Goal: Task Accomplishment & Management: Complete application form

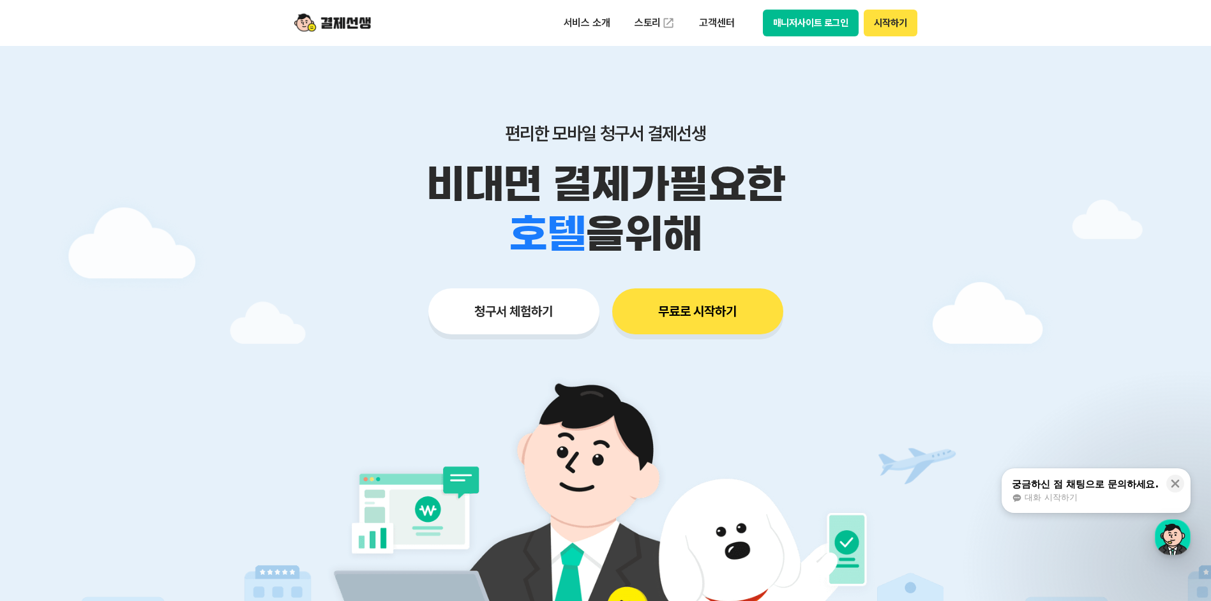
click at [839, 300] on div "청구서 체험하기 무료로 시작하기" at bounding box center [606, 312] width 654 height 46
click at [748, 311] on button "무료로 시작하기" at bounding box center [697, 312] width 171 height 46
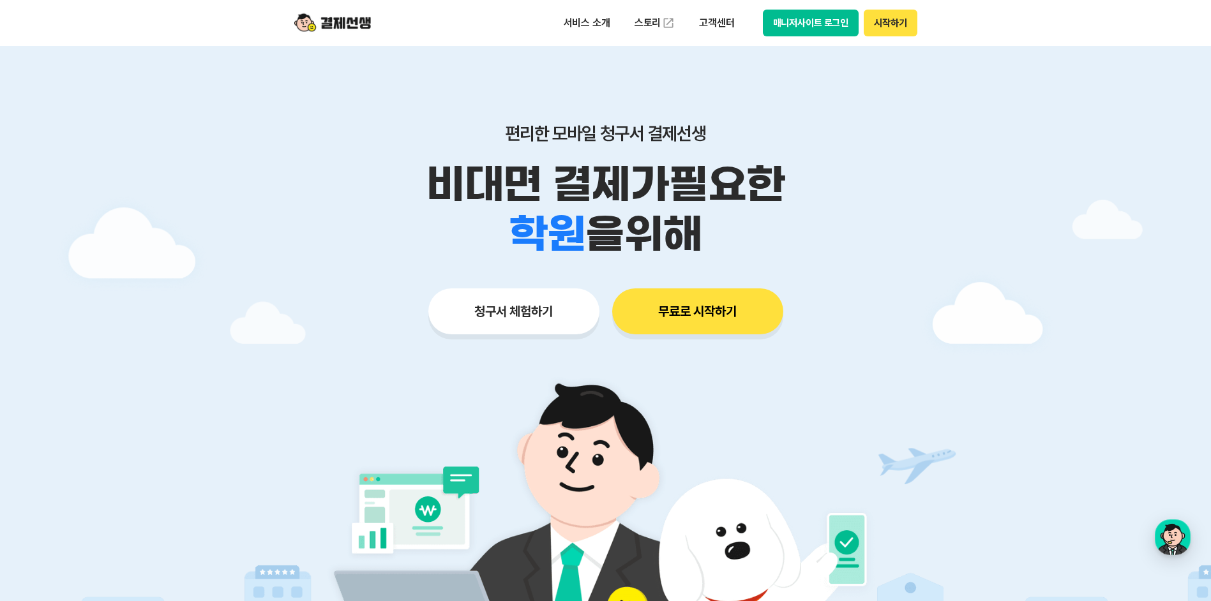
click at [541, 303] on button "청구서 체험하기" at bounding box center [513, 312] width 171 height 46
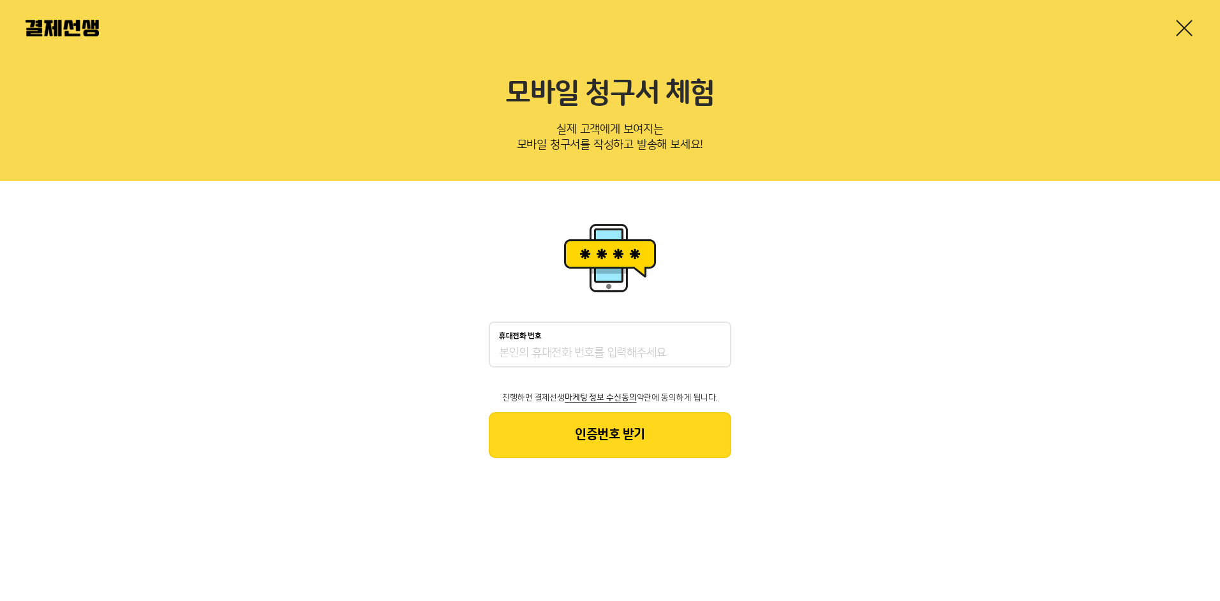
click at [652, 342] on div "휴대전화 번호" at bounding box center [610, 345] width 243 height 46
click at [594, 352] on input "휴대전화 번호" at bounding box center [610, 353] width 222 height 15
type input "01084889313"
click at [598, 441] on button "인증번호 받기" at bounding box center [610, 435] width 243 height 46
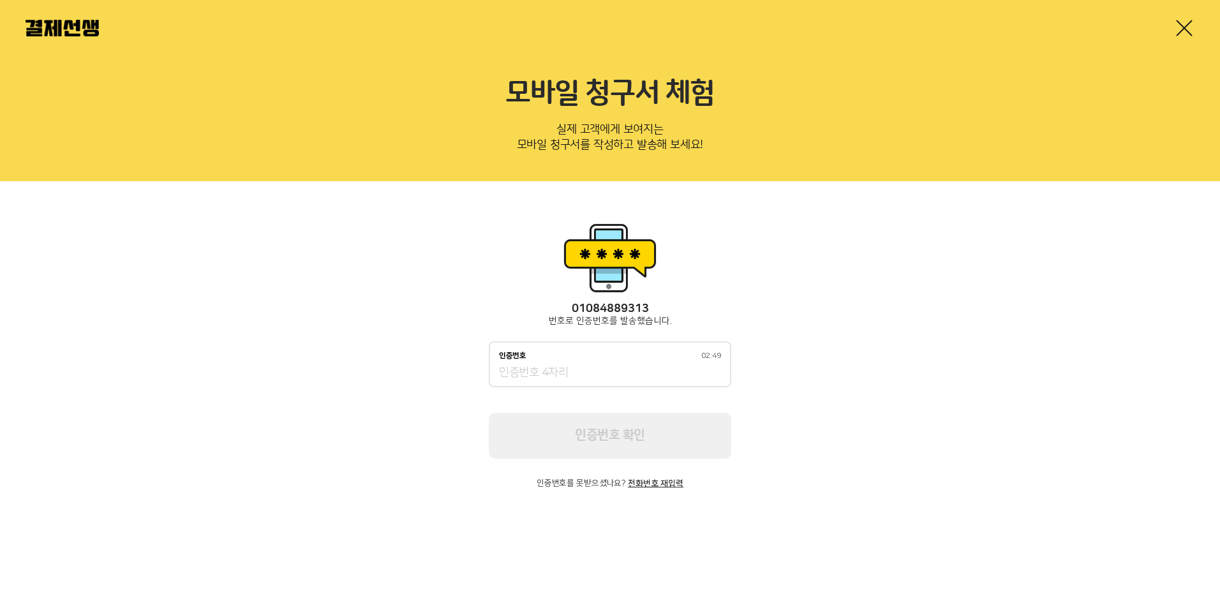
click at [539, 379] on input "인증번호 02:49" at bounding box center [610, 373] width 222 height 15
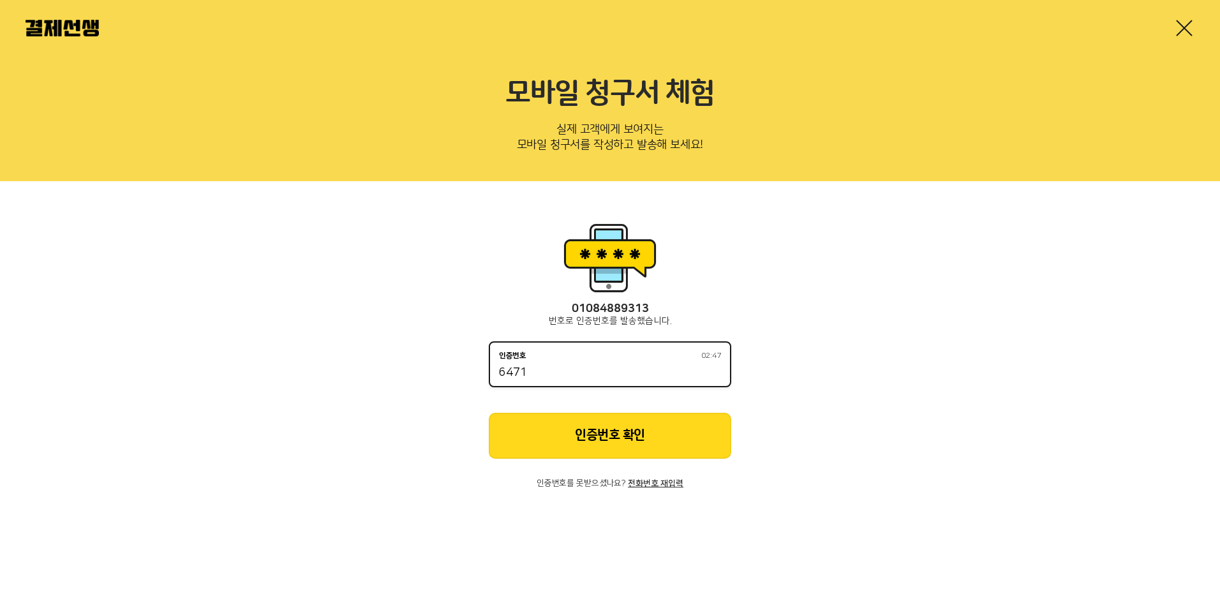
type input "6471"
click at [977, 359] on div "01084889313 번호로 인증번호를 발송했습니다. 인증번호 02:19 6471 인증번호 확인 인증번호를 못받으셨나요? 전화번호 재입력" at bounding box center [610, 353] width 1220 height 345
click at [614, 439] on button "인증번호 확인" at bounding box center [610, 436] width 243 height 46
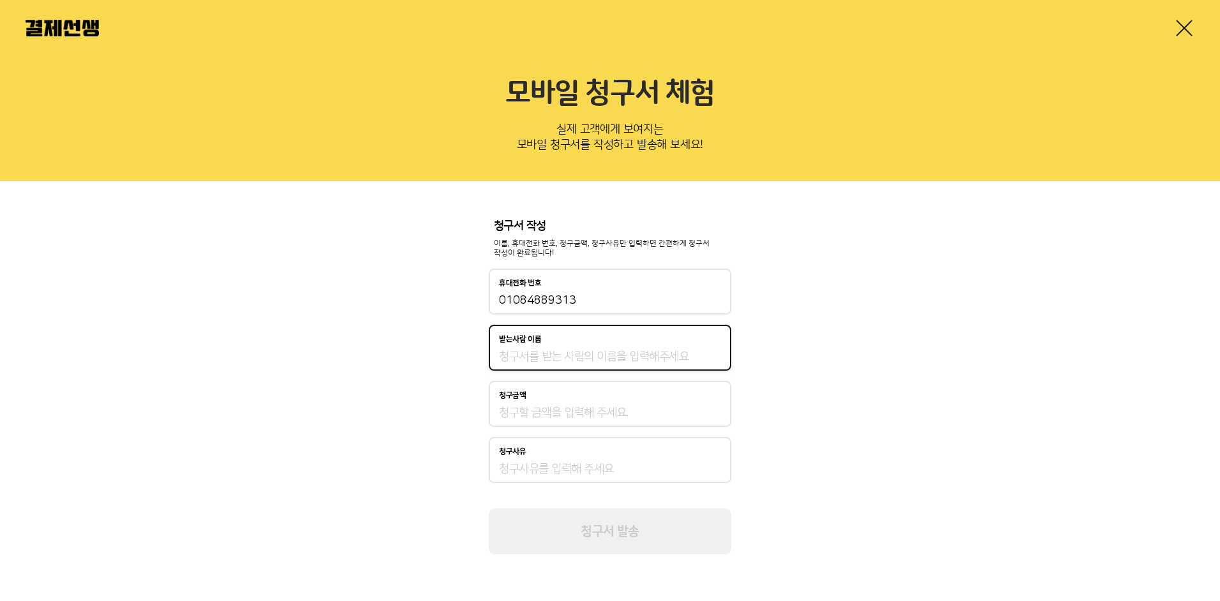
click at [655, 361] on input "받는사람 이름" at bounding box center [610, 356] width 222 height 15
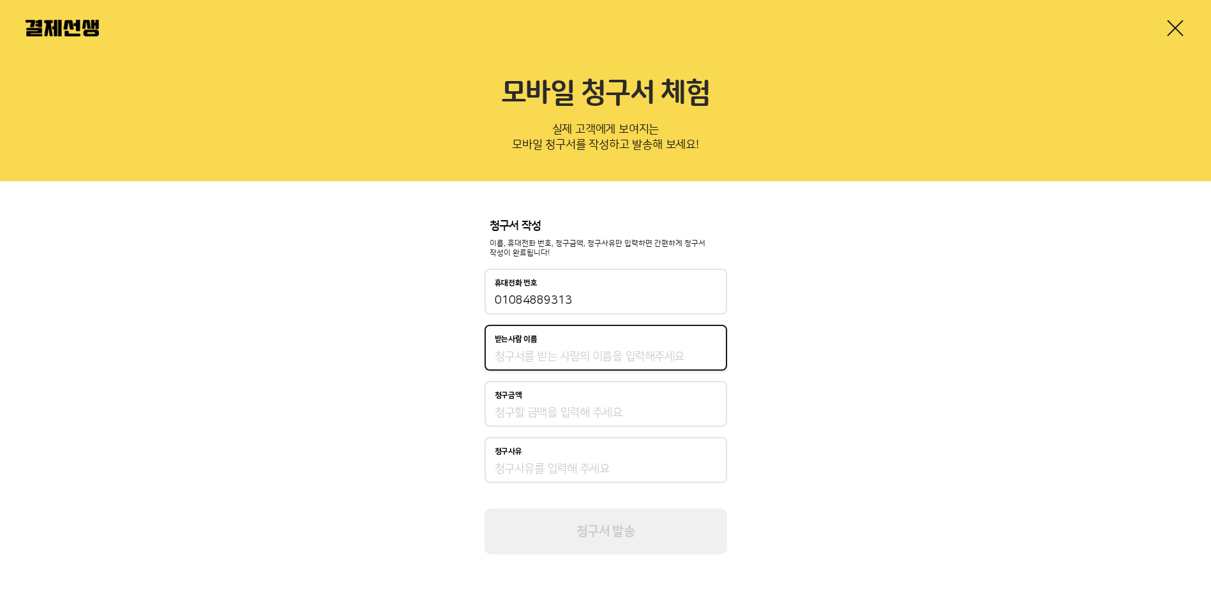
click at [75, 33] on img at bounding box center [62, 28] width 73 height 17
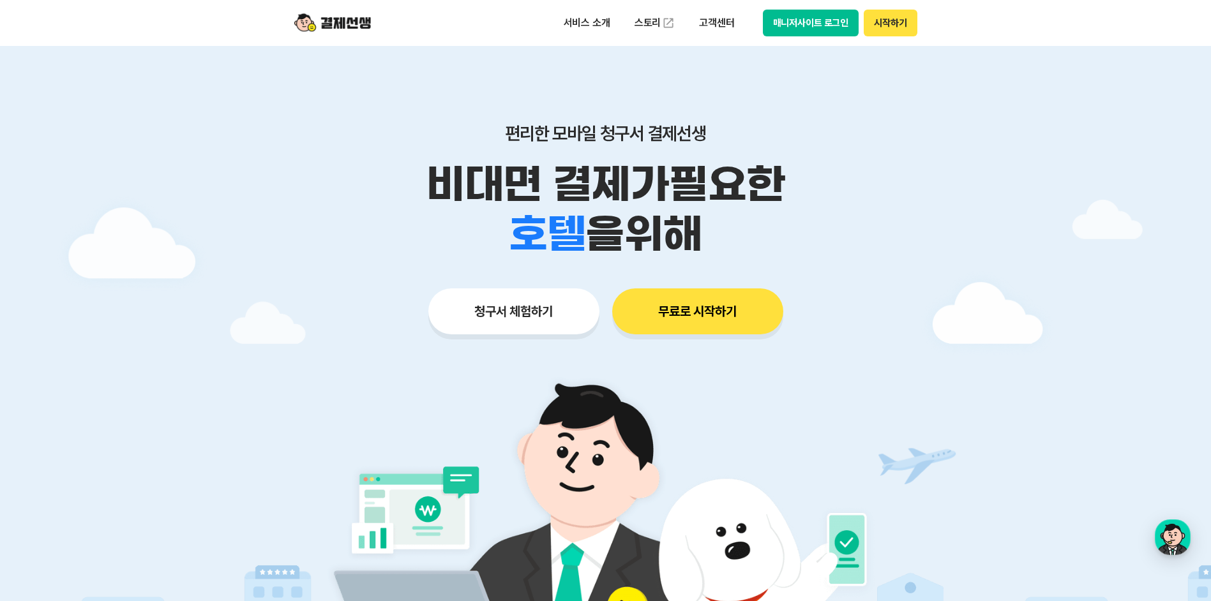
click at [878, 15] on button "시작하기" at bounding box center [890, 23] width 53 height 27
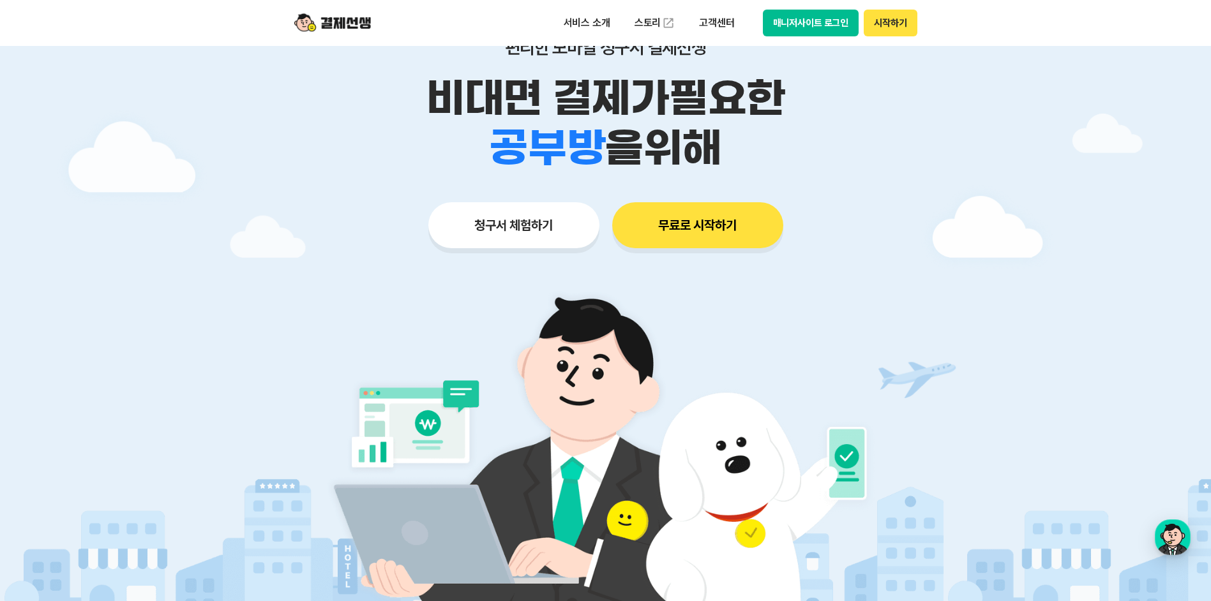
scroll to position [64, 0]
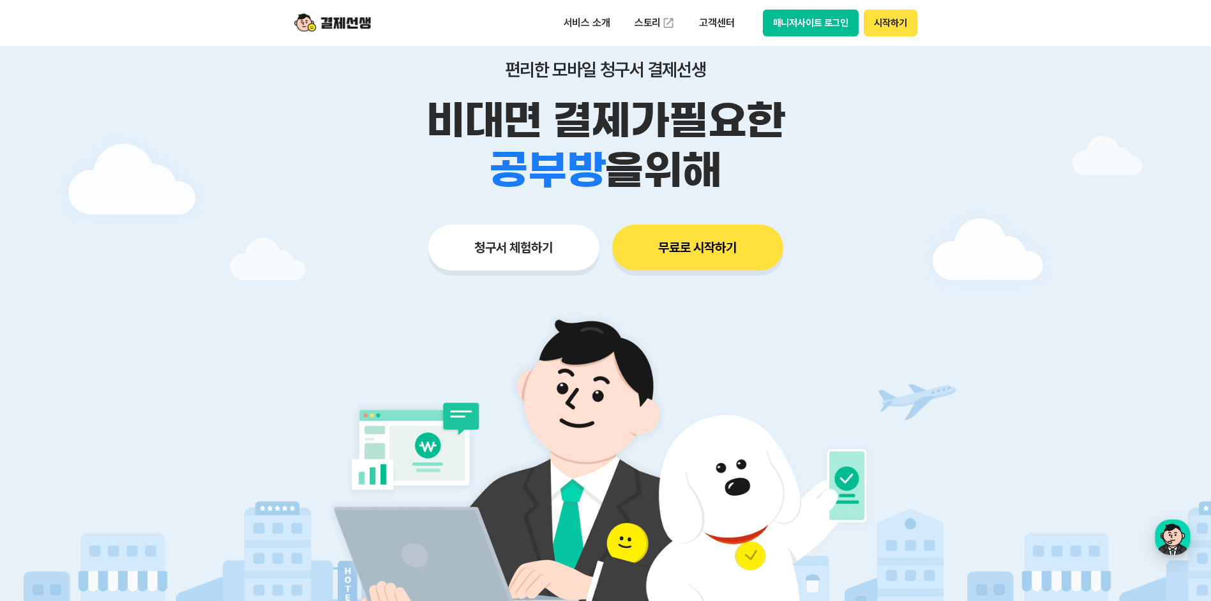
click at [809, 25] on button "매니저사이트 로그인" at bounding box center [811, 23] width 96 height 27
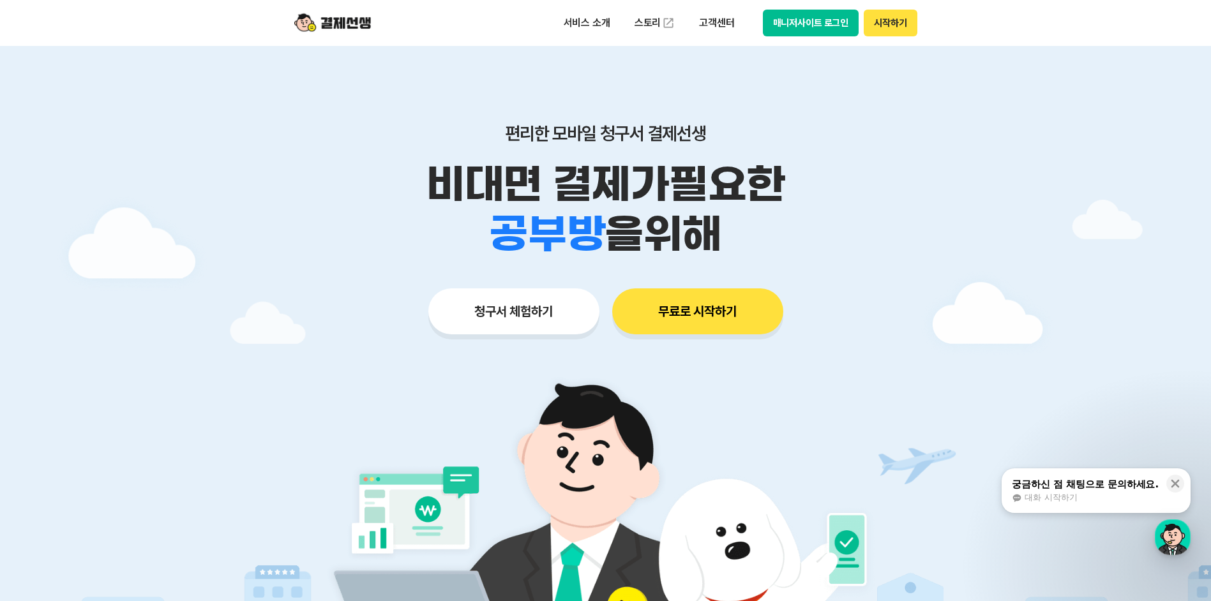
click at [788, 19] on button "매니저사이트 로그인" at bounding box center [811, 23] width 96 height 27
click at [887, 27] on button "시작하기" at bounding box center [890, 23] width 53 height 27
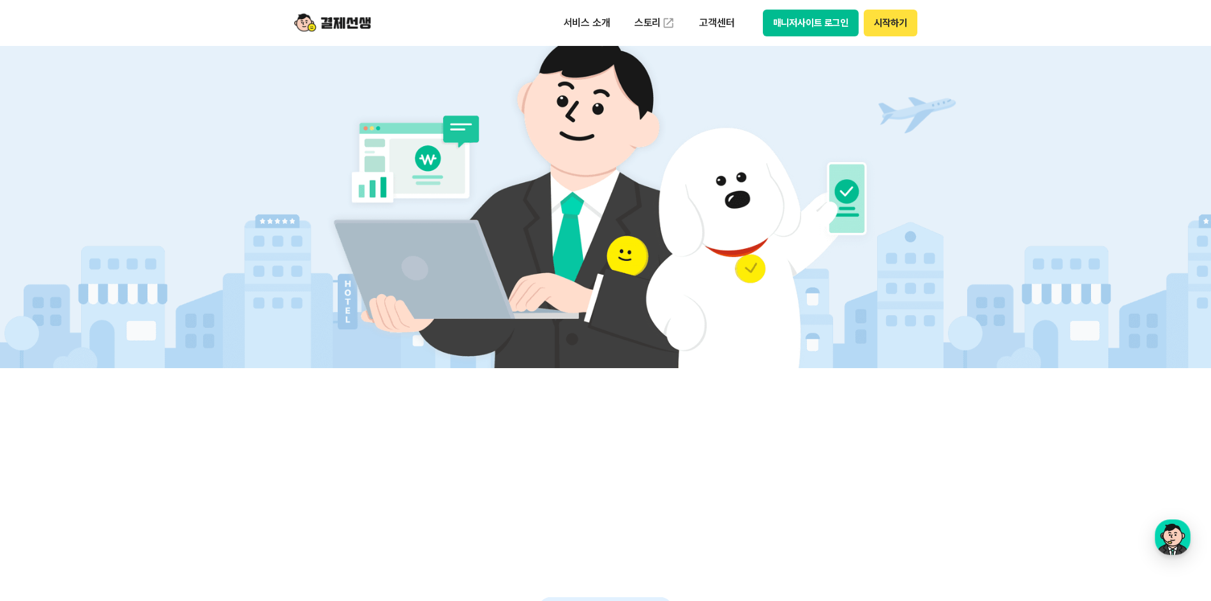
scroll to position [447, 0]
